Goal: Information Seeking & Learning: Learn about a topic

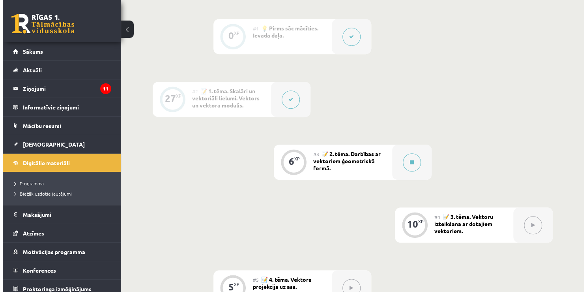
scroll to position [198, 0]
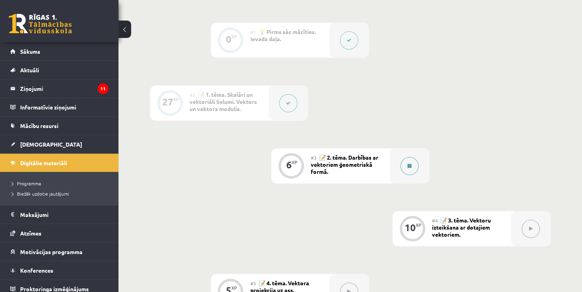
click at [405, 168] on button at bounding box center [409, 166] width 18 height 18
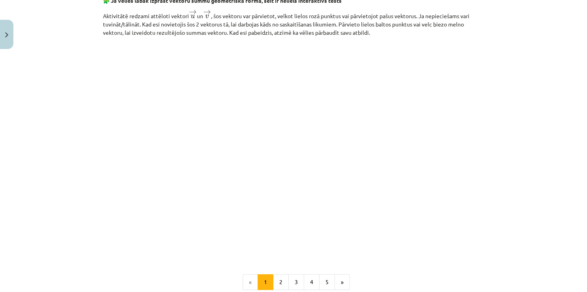
scroll to position [1207, 0]
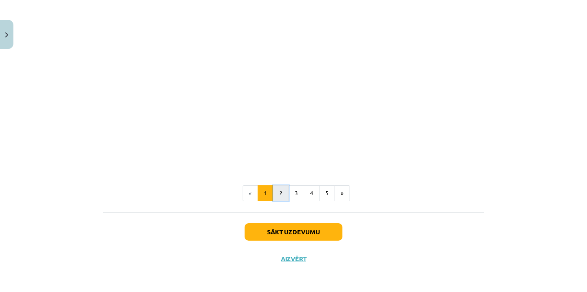
click at [284, 197] on button "2" at bounding box center [281, 193] width 16 height 16
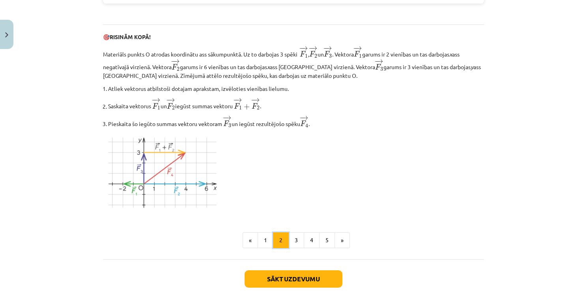
scroll to position [930, 0]
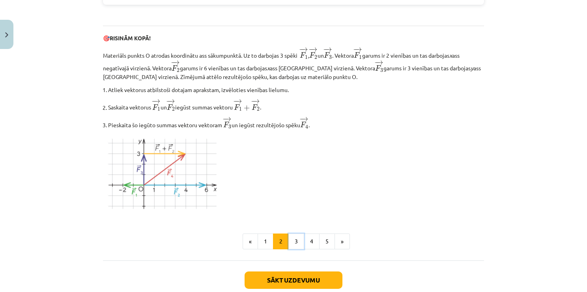
click at [297, 236] on button "3" at bounding box center [296, 241] width 16 height 16
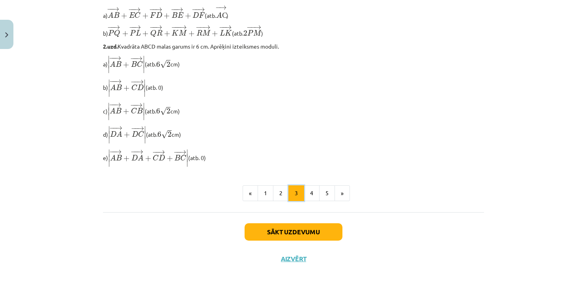
scroll to position [677, 0]
click at [304, 193] on button "4" at bounding box center [312, 193] width 16 height 16
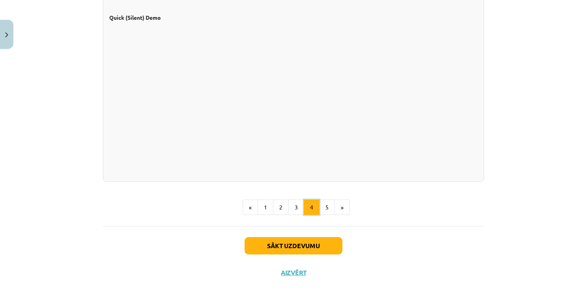
scroll to position [723, 0]
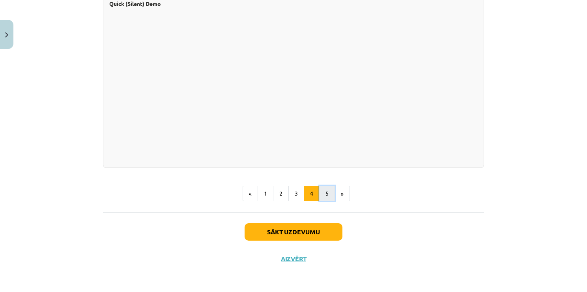
click at [325, 193] on button "5" at bounding box center [327, 193] width 16 height 16
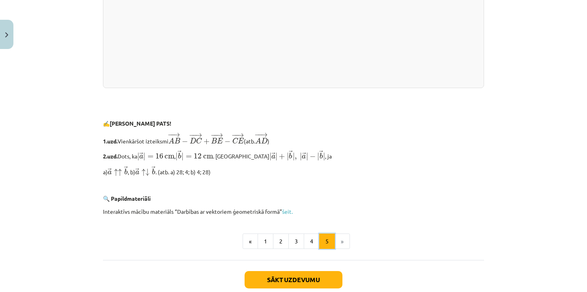
scroll to position [1632, 0]
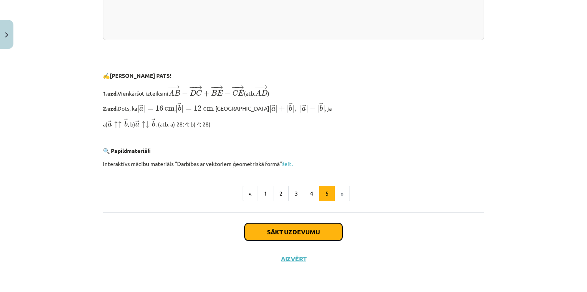
click at [317, 229] on button "Sākt uzdevumu" at bounding box center [294, 231] width 98 height 17
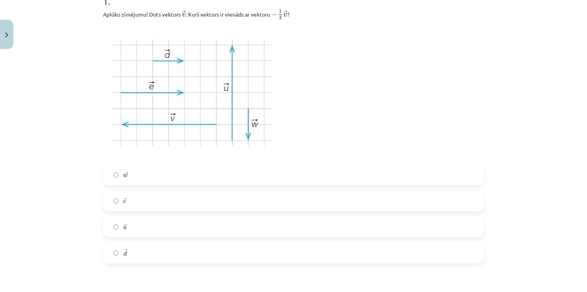
scroll to position [178, 0]
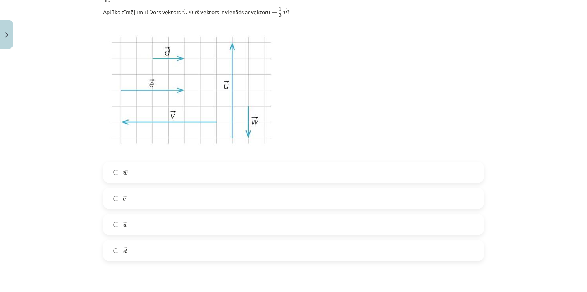
click at [219, 247] on label "→ d d →" at bounding box center [294, 250] width 380 height 20
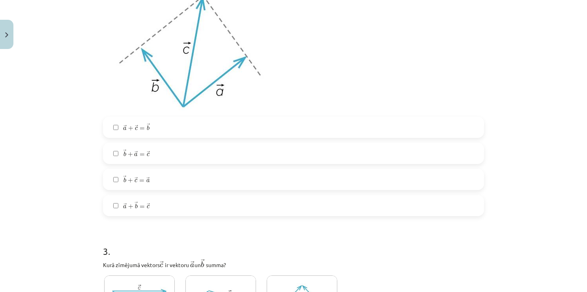
scroll to position [454, 0]
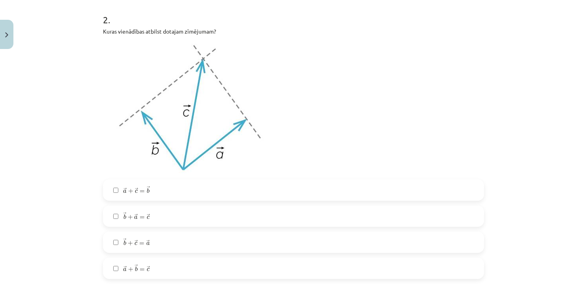
click at [164, 272] on label "→ a + → b = → c a → + b → = c →" at bounding box center [294, 268] width 380 height 20
drag, startPoint x: 171, startPoint y: 213, endPoint x: 176, endPoint y: 211, distance: 5.3
click at [172, 213] on label "→ b + → a = → c b → + a → = c →" at bounding box center [294, 216] width 380 height 20
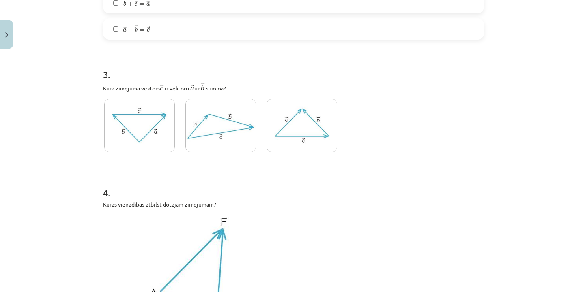
scroll to position [691, 0]
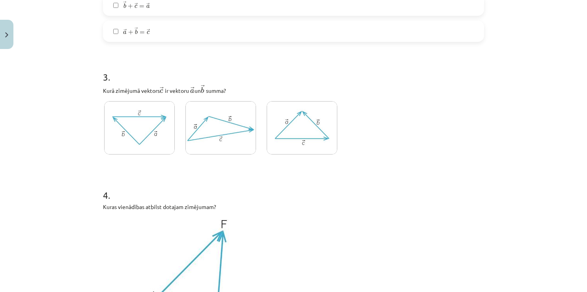
click at [221, 121] on img at bounding box center [220, 127] width 71 height 53
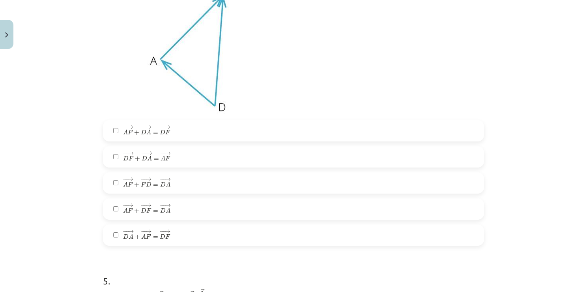
scroll to position [927, 0]
click at [180, 228] on label "− − → D A + − − → A F = − − → D F D A → + A F → = D F →" at bounding box center [294, 233] width 380 height 20
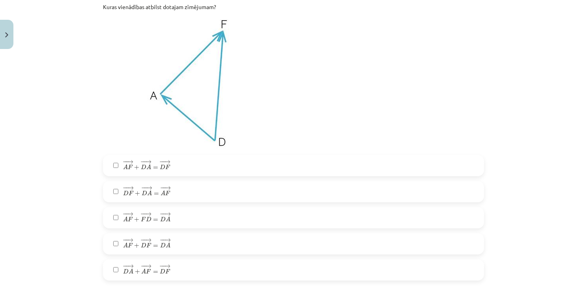
scroll to position [888, 0]
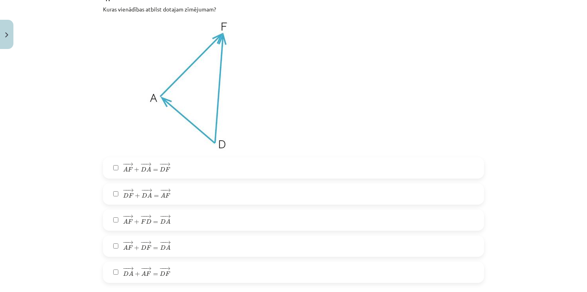
click at [160, 168] on span "D" at bounding box center [163, 169] width 6 height 5
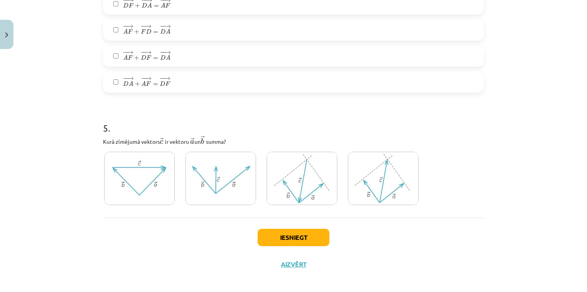
scroll to position [1083, 0]
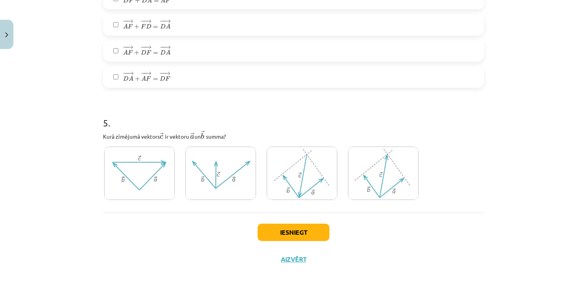
click at [385, 190] on img at bounding box center [383, 172] width 71 height 53
click at [282, 233] on button "Iesniegt" at bounding box center [294, 231] width 72 height 17
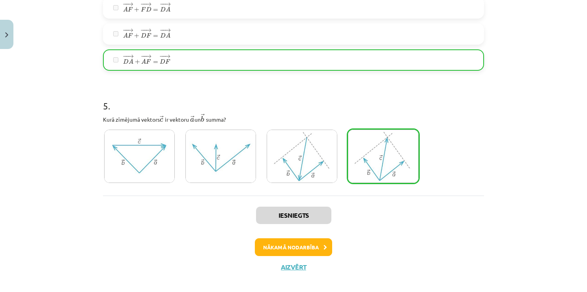
scroll to position [1108, 0]
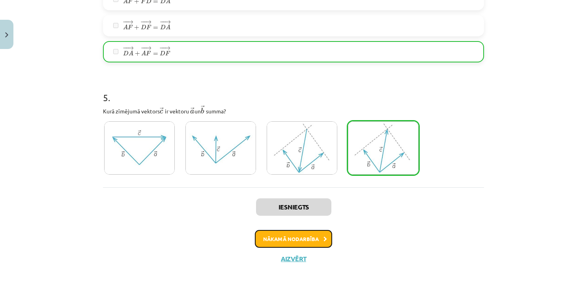
click at [295, 241] on button "Nākamā nodarbība" at bounding box center [293, 239] width 77 height 18
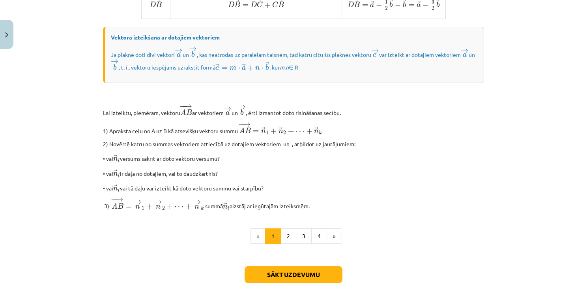
scroll to position [572, 0]
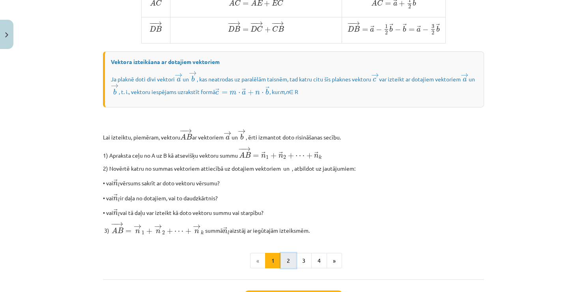
click at [287, 268] on button "2" at bounding box center [289, 261] width 16 height 16
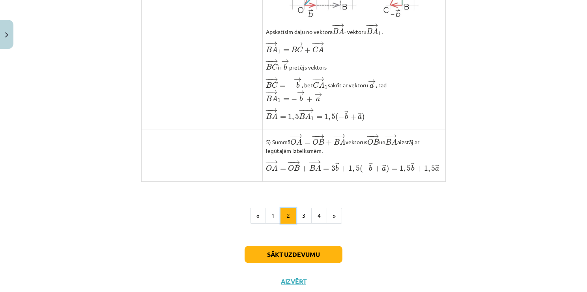
scroll to position [614, 0]
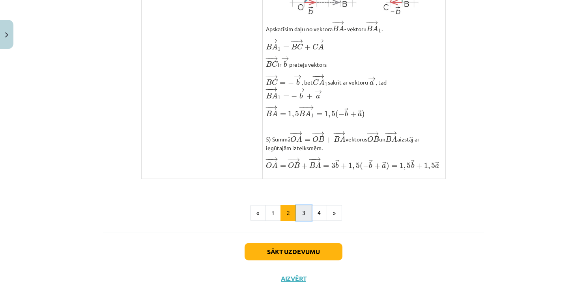
click at [301, 221] on button "3" at bounding box center [304, 213] width 16 height 16
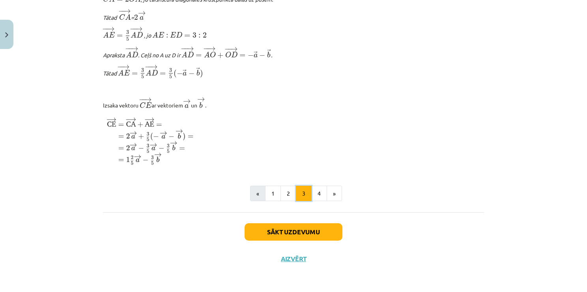
scroll to position [965, 0]
click at [318, 193] on button "4" at bounding box center [319, 193] width 16 height 16
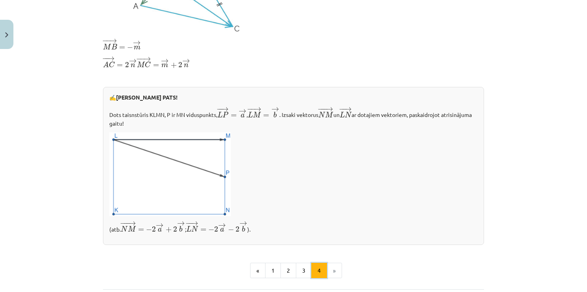
scroll to position [259, 0]
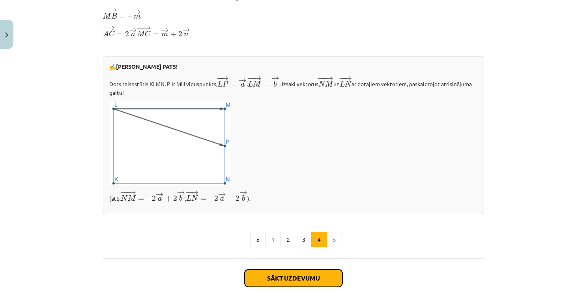
click at [295, 275] on button "Sākt uzdevumu" at bounding box center [294, 277] width 98 height 17
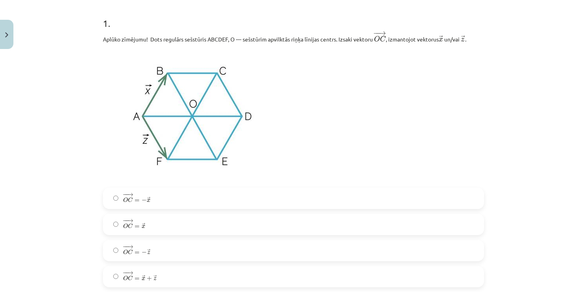
scroll to position [178, 0]
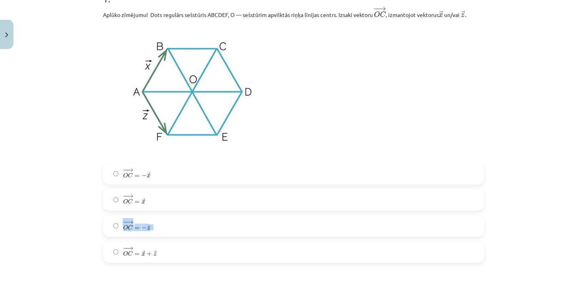
drag, startPoint x: 256, startPoint y: 201, endPoint x: 256, endPoint y: 226, distance: 25.3
click at [256, 226] on div "− − → O C = − → x O C → = − x → − − → O C = → x O C → = x → − − → O C = − → z O…" at bounding box center [293, 212] width 381 height 99
click at [292, 199] on label "− − → O C = → x O C → = x →" at bounding box center [294, 200] width 380 height 20
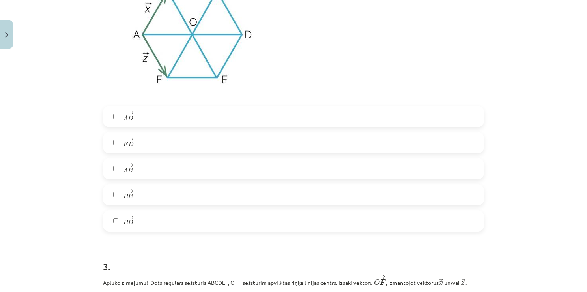
scroll to position [533, 0]
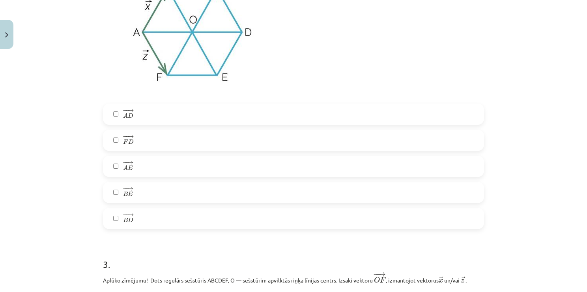
click at [213, 190] on label "− − → B E B E →" at bounding box center [294, 192] width 380 height 20
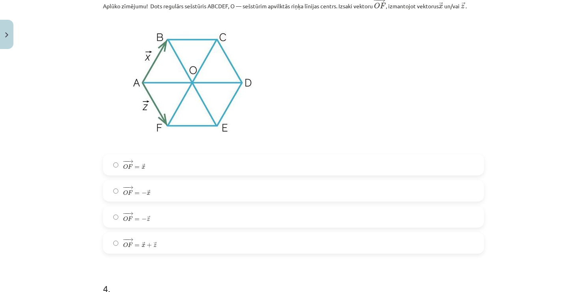
scroll to position [809, 0]
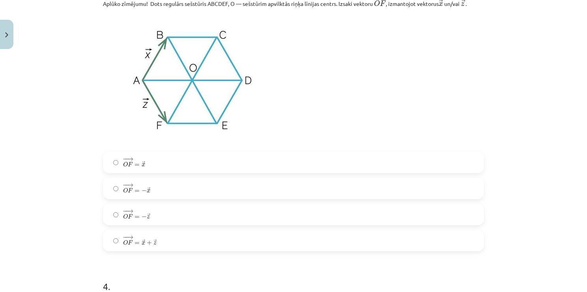
click at [164, 213] on label "− − → O F = − → z O F → = − z →" at bounding box center [294, 214] width 380 height 20
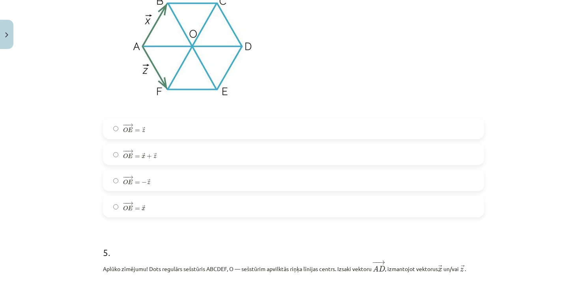
scroll to position [1144, 0]
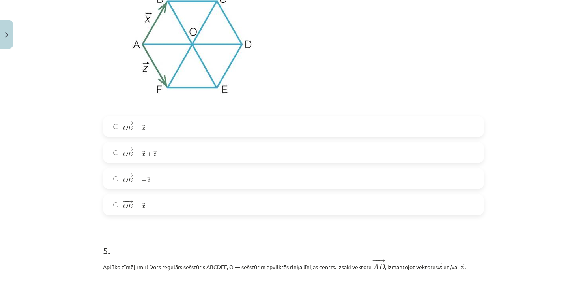
drag, startPoint x: 190, startPoint y: 155, endPoint x: 181, endPoint y: 165, distance: 14.0
click at [187, 159] on label "− − → O E = → x + → z O E → = x → + z →" at bounding box center [294, 152] width 380 height 20
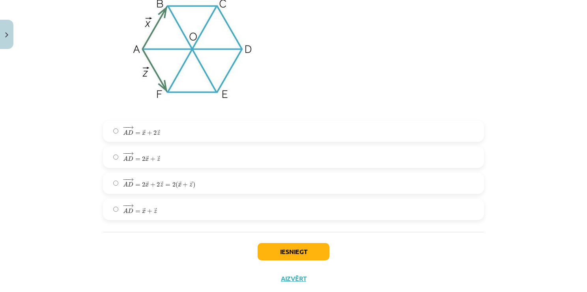
scroll to position [1459, 0]
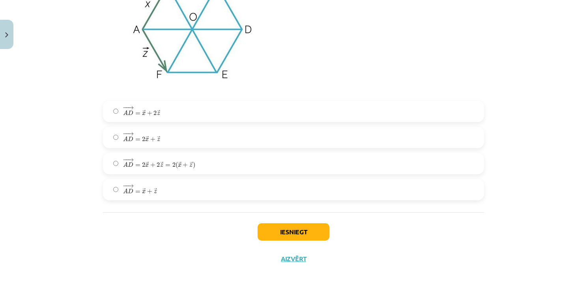
click at [206, 166] on label "− − → A D = 2 → x + 2 → z = 2 ( → x + → z ) A D → = 2 x → + 2 z → = 2 ( x → + z…" at bounding box center [294, 163] width 380 height 20
click at [294, 233] on button "Iesniegt" at bounding box center [294, 231] width 72 height 17
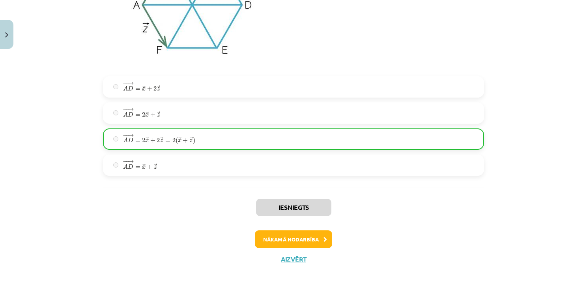
scroll to position [1484, 0]
click at [312, 236] on button "Nākamā nodarbība" at bounding box center [293, 239] width 77 height 18
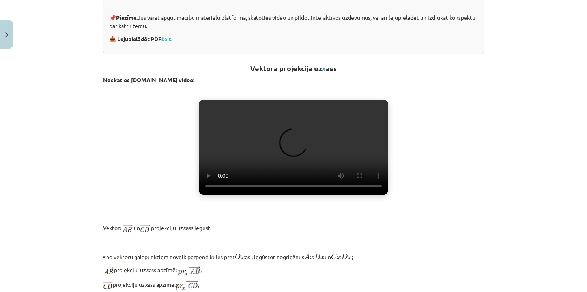
scroll to position [217, 0]
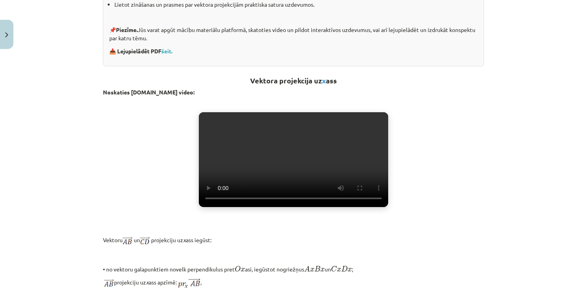
click at [282, 190] on video "Jūsu pārlūkprogramma neatbalsta video atskaņošanu." at bounding box center [293, 159] width 189 height 95
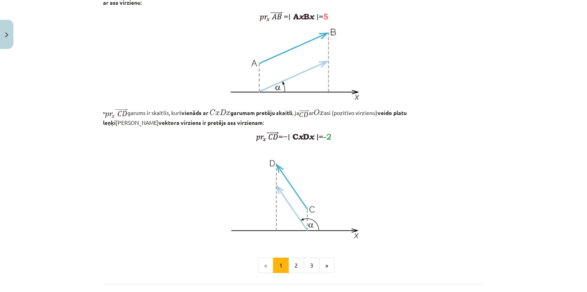
scroll to position [644, 0]
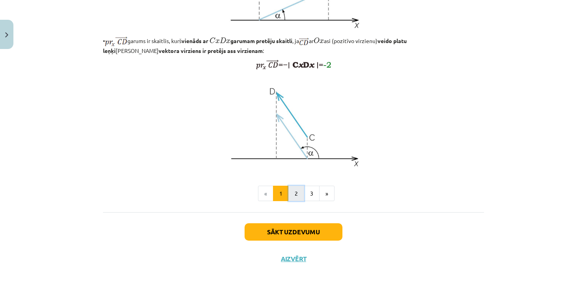
click at [296, 198] on button "2" at bounding box center [296, 193] width 16 height 16
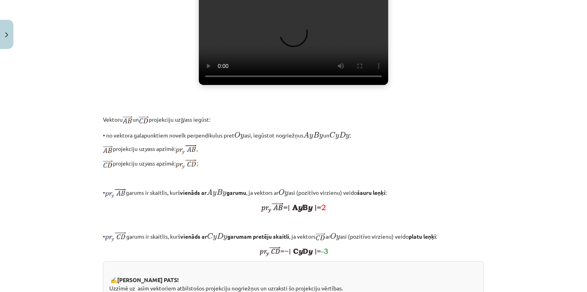
scroll to position [180, 0]
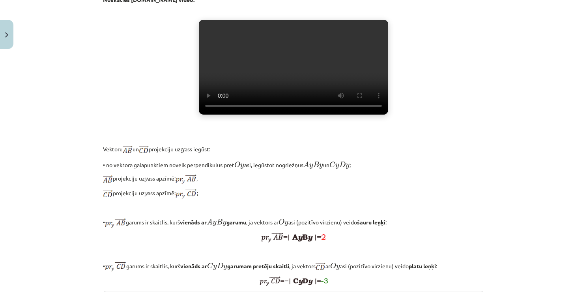
click at [296, 114] on video "Jūsu pārlūkprogramma neatbalsta video atskaņošanu." at bounding box center [293, 67] width 189 height 95
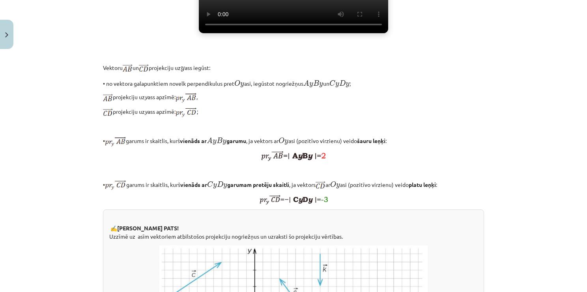
scroll to position [259, 0]
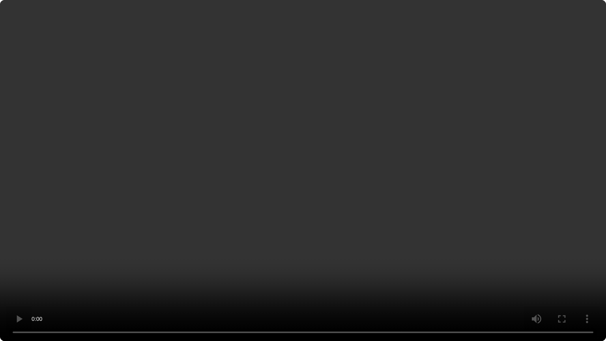
click at [357, 201] on video "Jūsu pārlūkprogramma neatbalsta video atskaņošanu." at bounding box center [303, 170] width 606 height 341
click at [357, 200] on video "Jūsu pārlūkprogramma neatbalsta video atskaņošanu." at bounding box center [303, 170] width 606 height 341
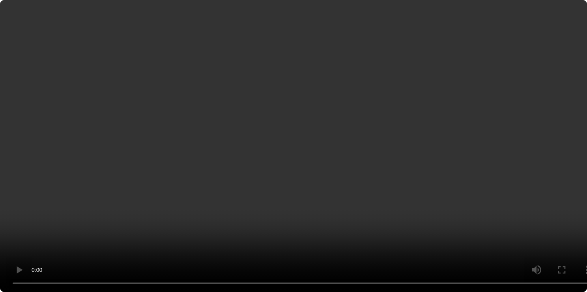
scroll to position [711, 0]
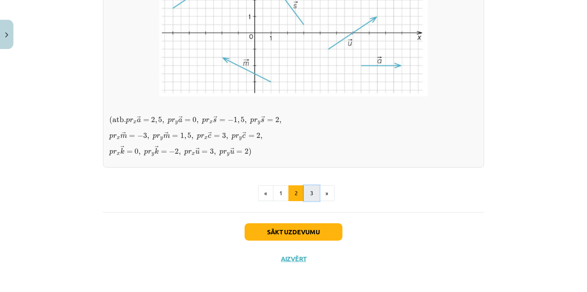
click at [308, 195] on button "3" at bounding box center [312, 193] width 16 height 16
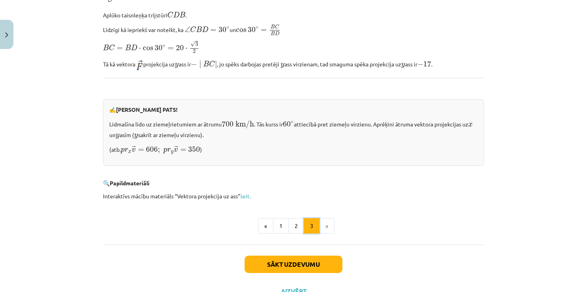
scroll to position [808, 0]
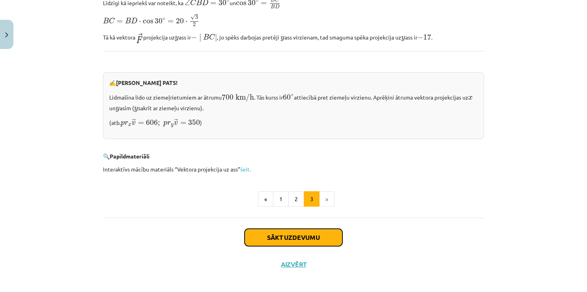
click at [307, 228] on button "Sākt uzdevumu" at bounding box center [294, 236] width 98 height 17
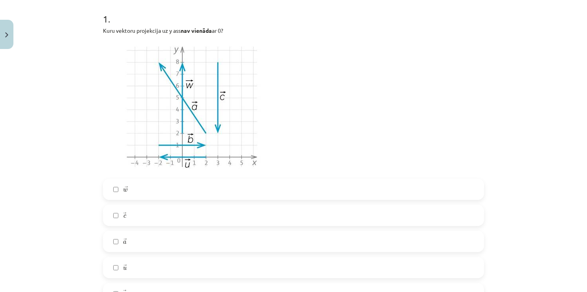
scroll to position [217, 0]
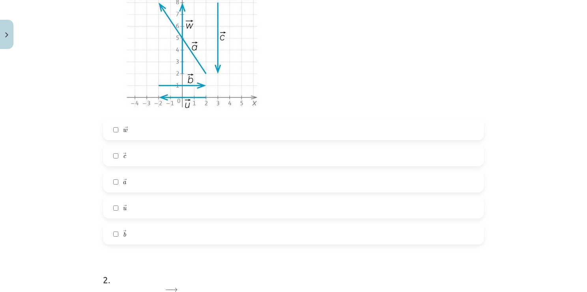
drag, startPoint x: 142, startPoint y: 231, endPoint x: 150, endPoint y: 222, distance: 12.0
click at [145, 227] on label "→ b b →" at bounding box center [294, 234] width 380 height 20
click at [156, 211] on label "→ u u →" at bounding box center [294, 208] width 380 height 20
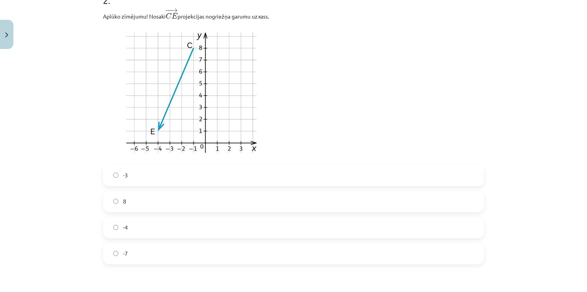
scroll to position [493, 0]
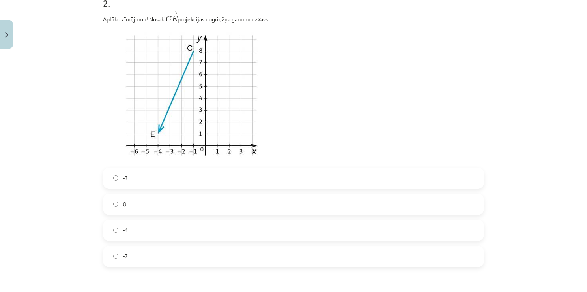
click at [202, 177] on label "-3" at bounding box center [294, 178] width 380 height 20
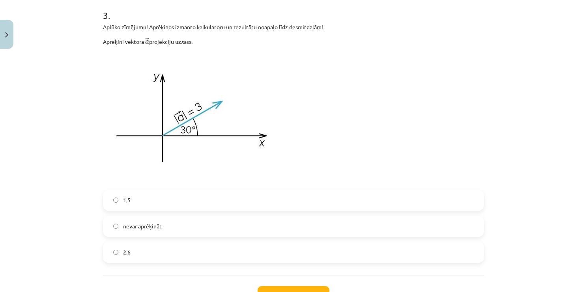
scroll to position [842, 0]
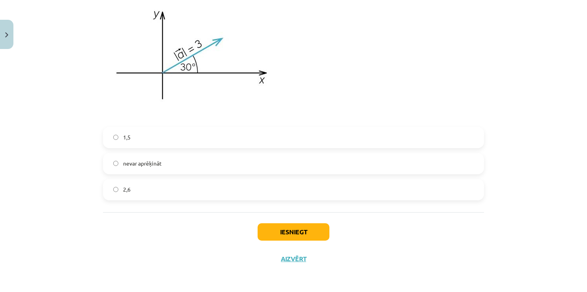
drag, startPoint x: 187, startPoint y: 167, endPoint x: 207, endPoint y: 175, distance: 21.2
click at [187, 167] on label "nevar aprēķināt" at bounding box center [294, 163] width 380 height 20
click at [299, 236] on button "Iesniegt" at bounding box center [294, 231] width 72 height 17
click at [242, 142] on label "1,5" at bounding box center [294, 137] width 380 height 20
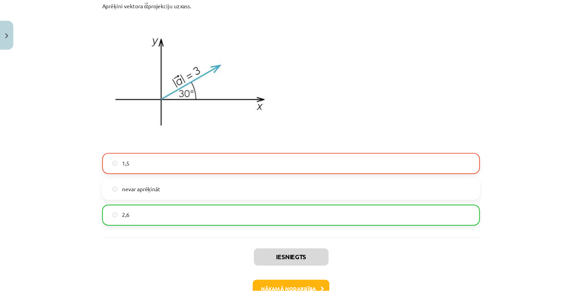
scroll to position [867, 0]
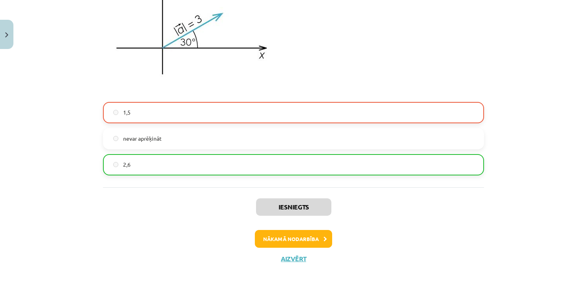
click at [291, 267] on div "Iesniegts Nākamā nodarbība Aizvērt" at bounding box center [293, 227] width 381 height 80
click at [290, 264] on div "Iesniegts Nākamā nodarbība Aizvērt" at bounding box center [293, 227] width 381 height 80
click at [290, 260] on button "Aizvērt" at bounding box center [294, 259] width 30 height 8
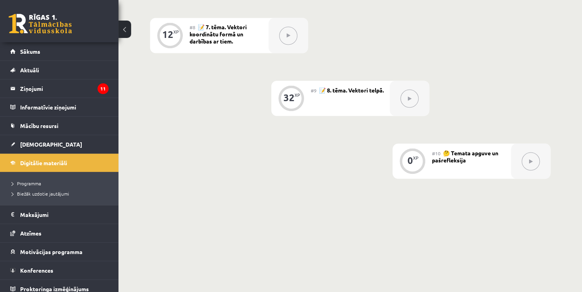
scroll to position [672, 0]
